Goal: Information Seeking & Learning: Learn about a topic

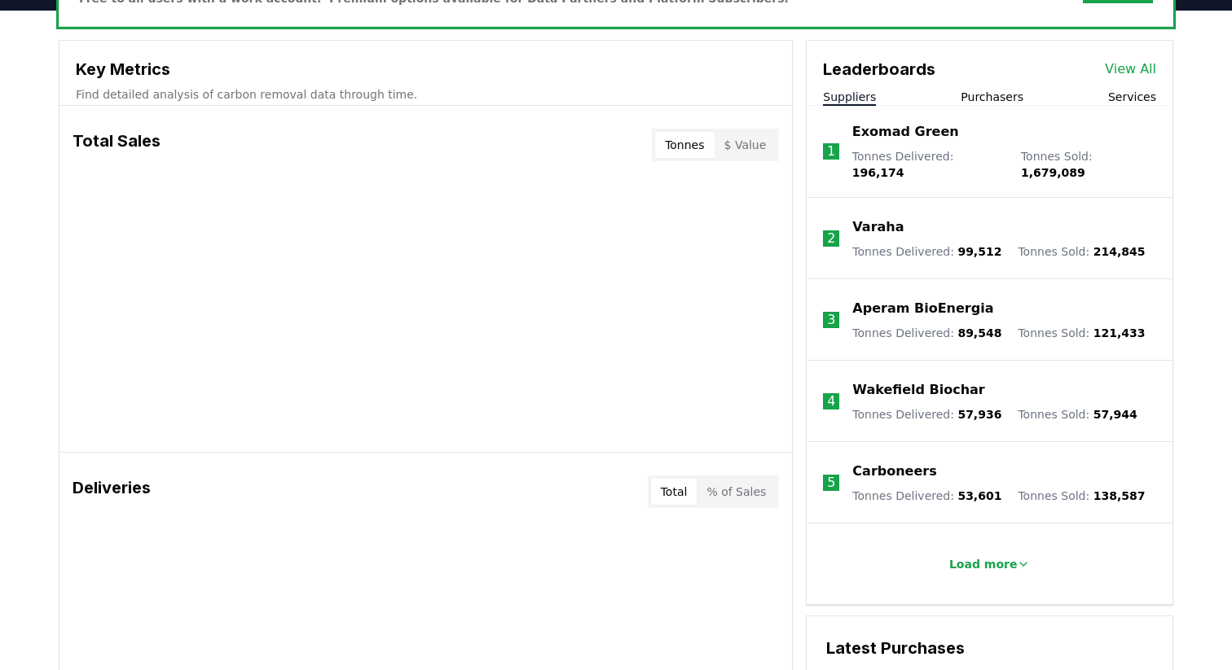
scroll to position [557, 0]
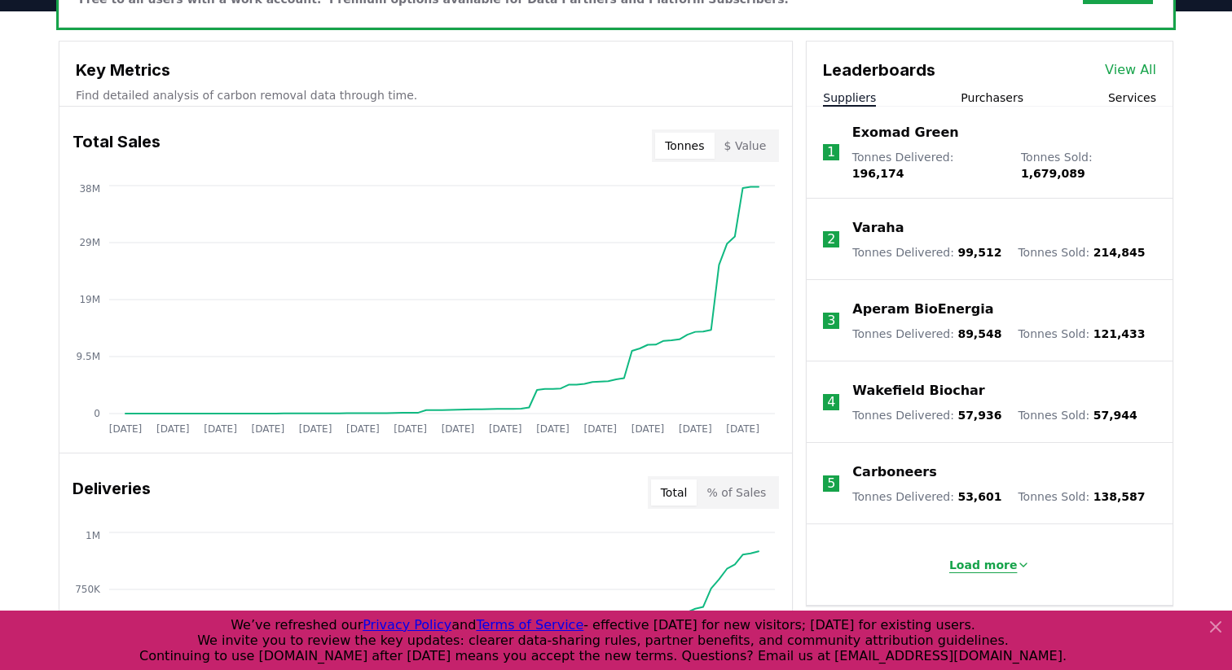
click at [983, 564] on button "Load more" at bounding box center [990, 565] width 108 height 33
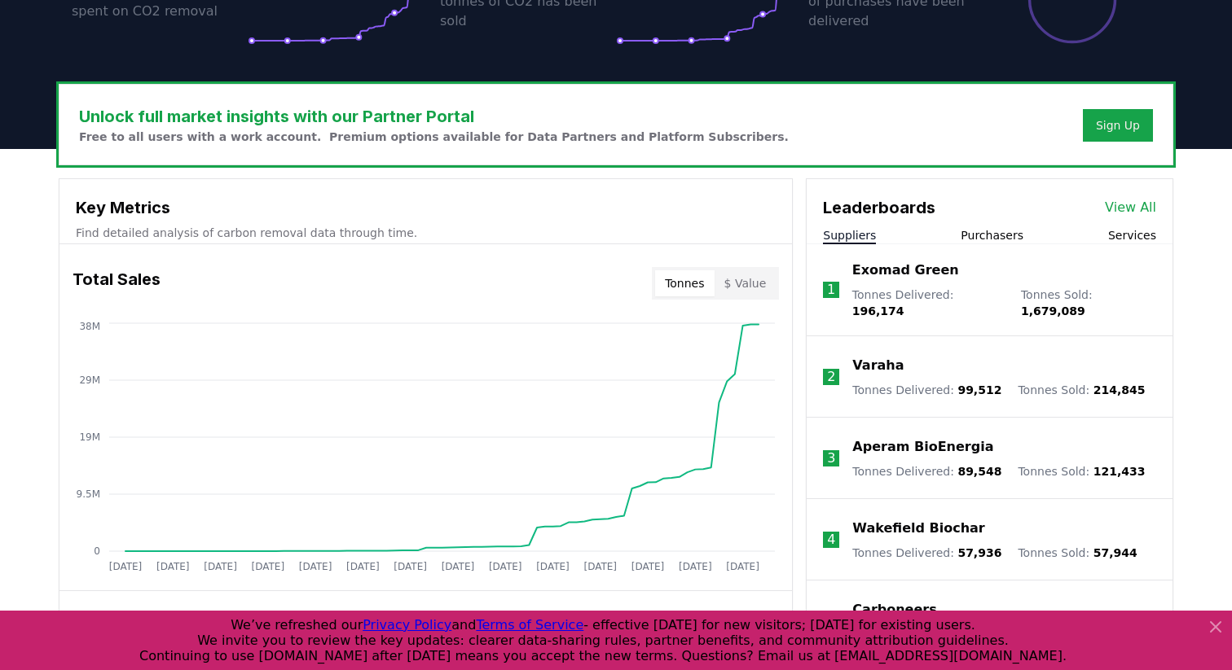
scroll to position [383, 0]
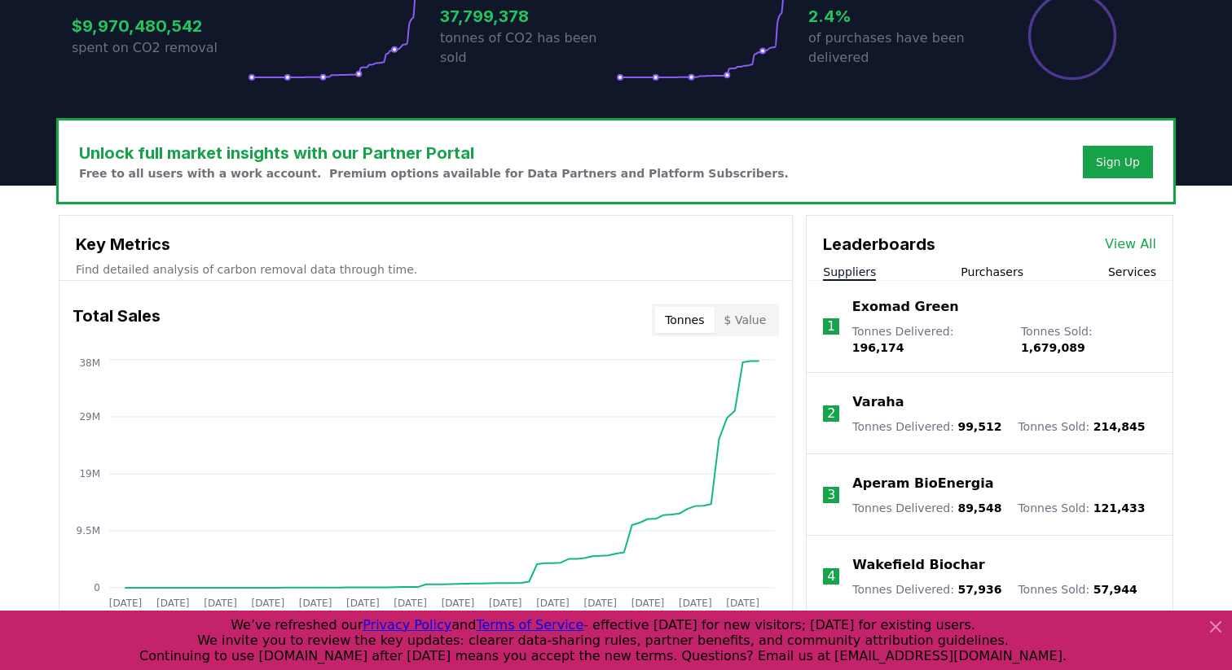
click at [994, 273] on button "Purchasers" at bounding box center [991, 272] width 63 height 16
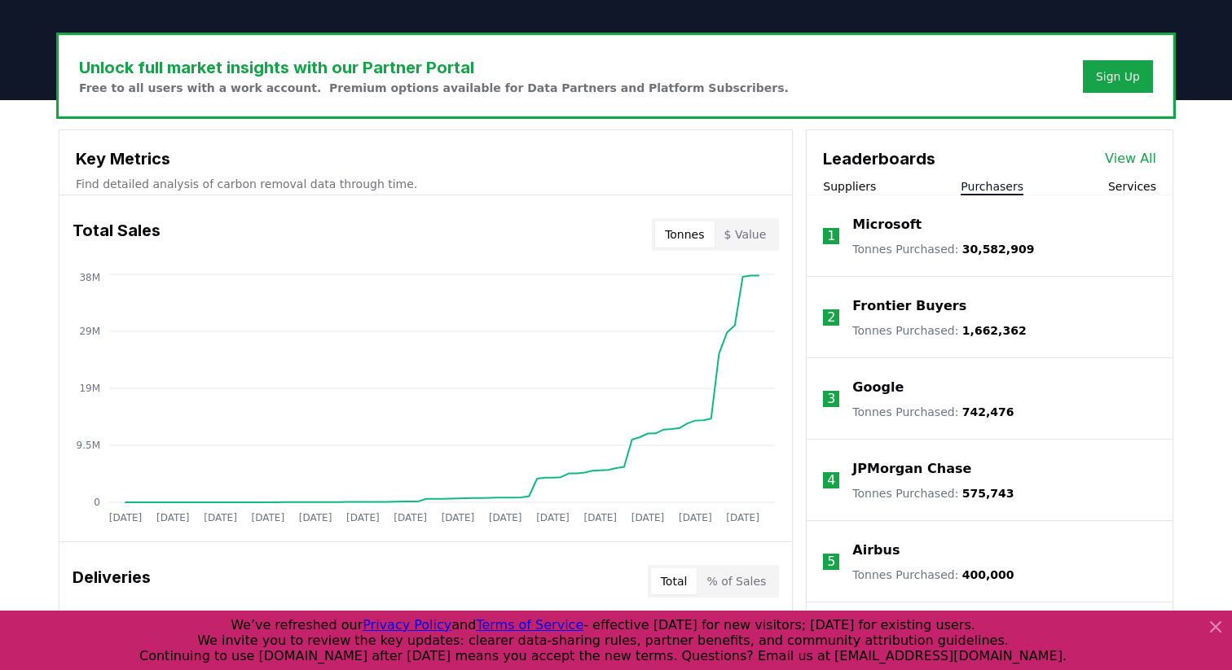
scroll to position [467, 0]
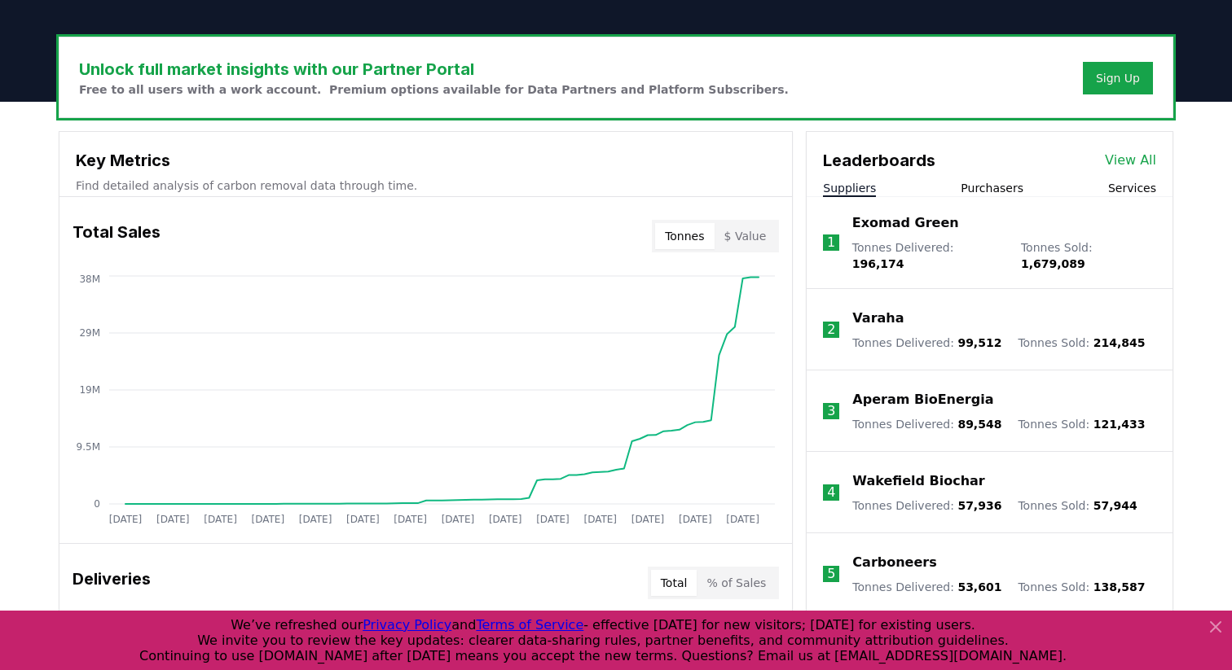
click at [857, 183] on button "Suppliers" at bounding box center [849, 188] width 53 height 16
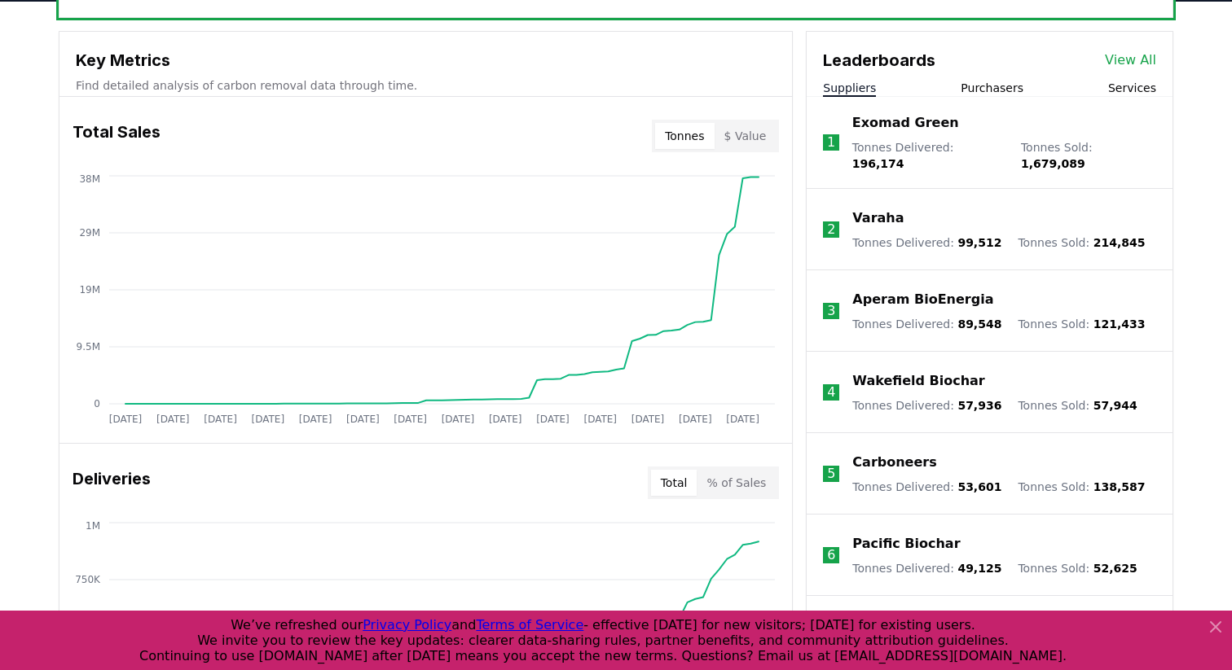
scroll to position [576, 0]
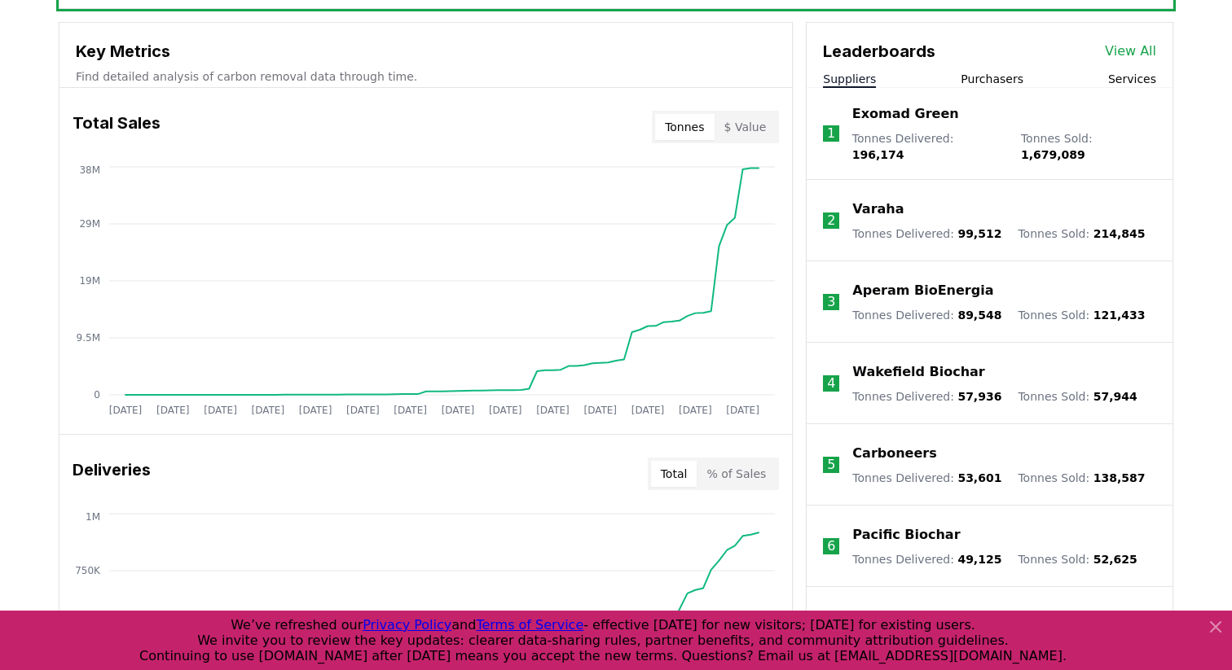
click at [1026, 124] on div "Exomad Green" at bounding box center [1004, 114] width 304 height 20
click at [897, 121] on p "Exomad Green" at bounding box center [905, 114] width 107 height 20
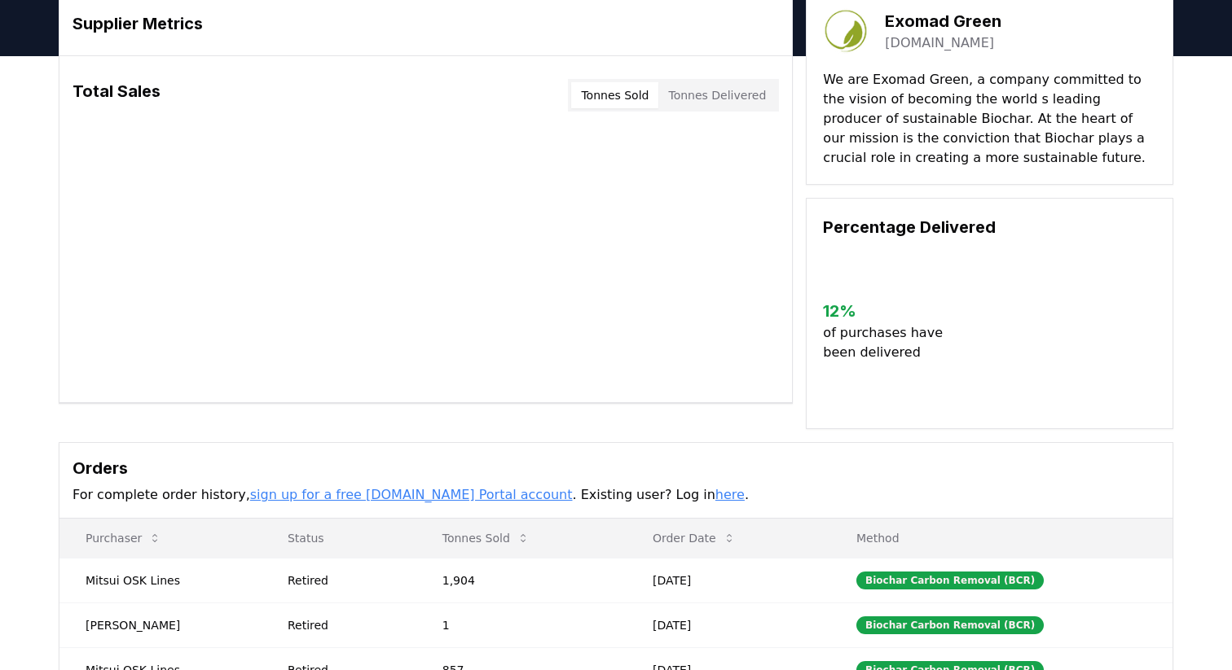
scroll to position [28, 0]
